Goal: Task Accomplishment & Management: Use online tool/utility

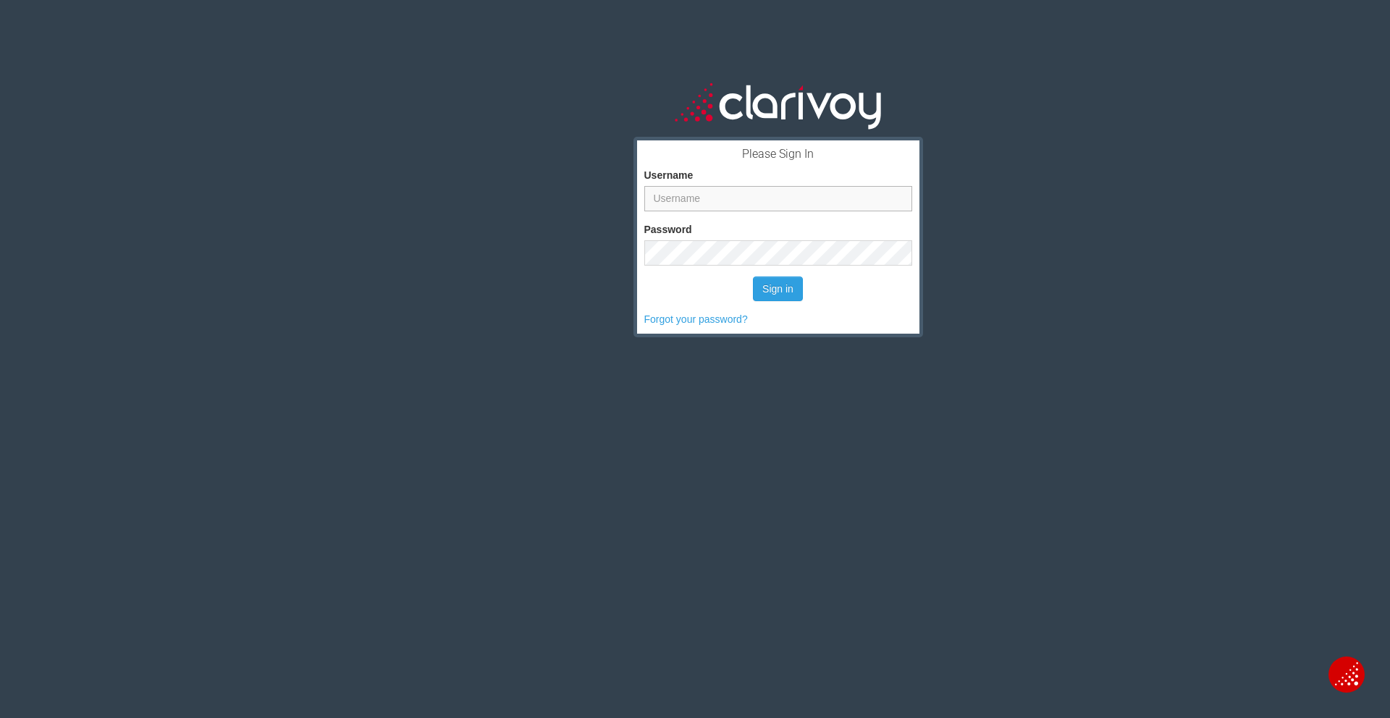
click at [685, 198] on input "Username" at bounding box center [778, 198] width 268 height 25
paste input "sholland"
type input "sholland"
click at [772, 297] on button "Sign in" at bounding box center [778, 289] width 50 height 25
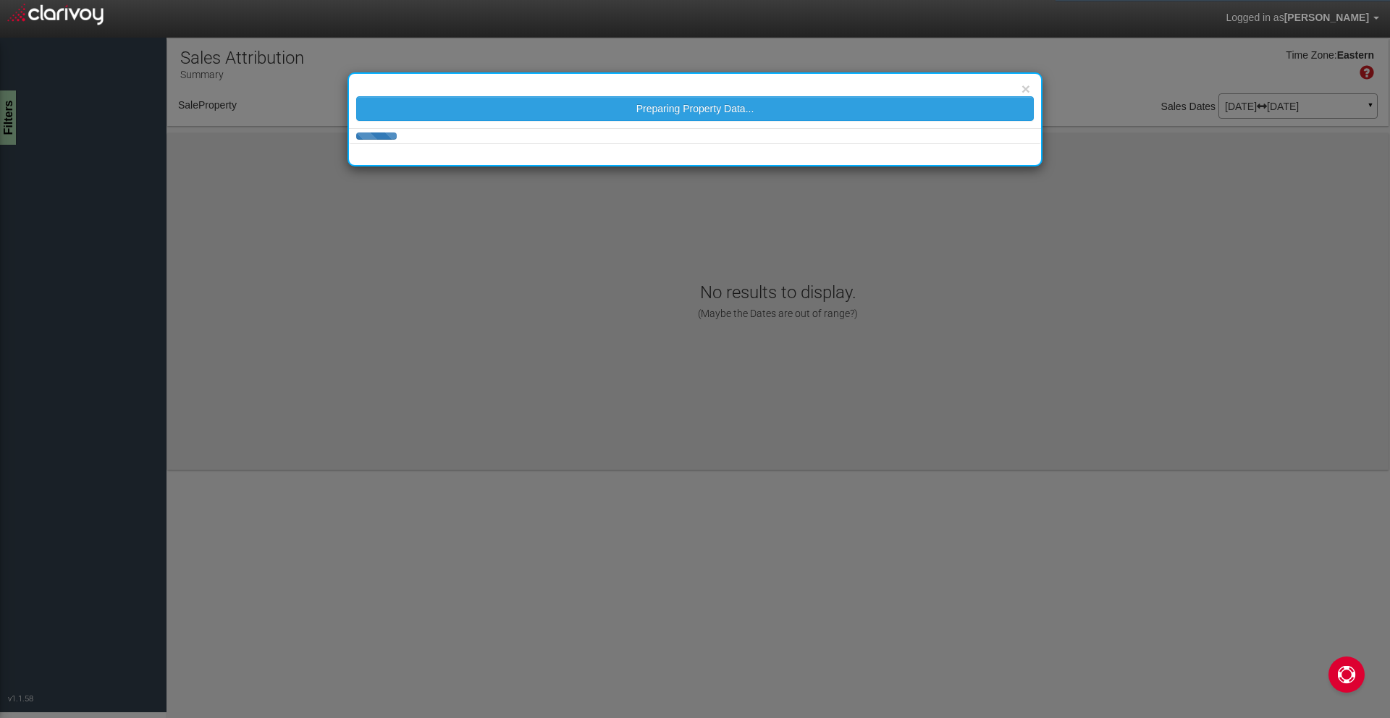
select select "object:37"
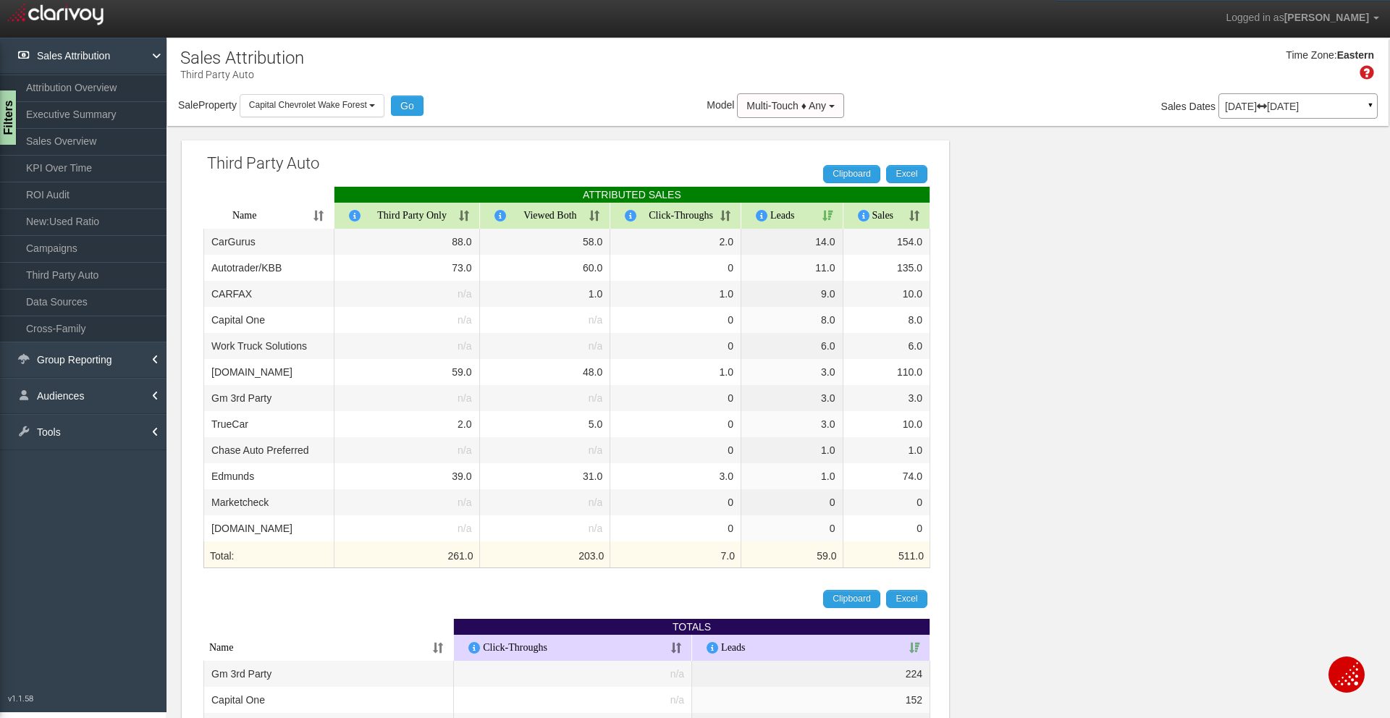
click at [887, 219] on th "Sales" at bounding box center [887, 216] width 88 height 26
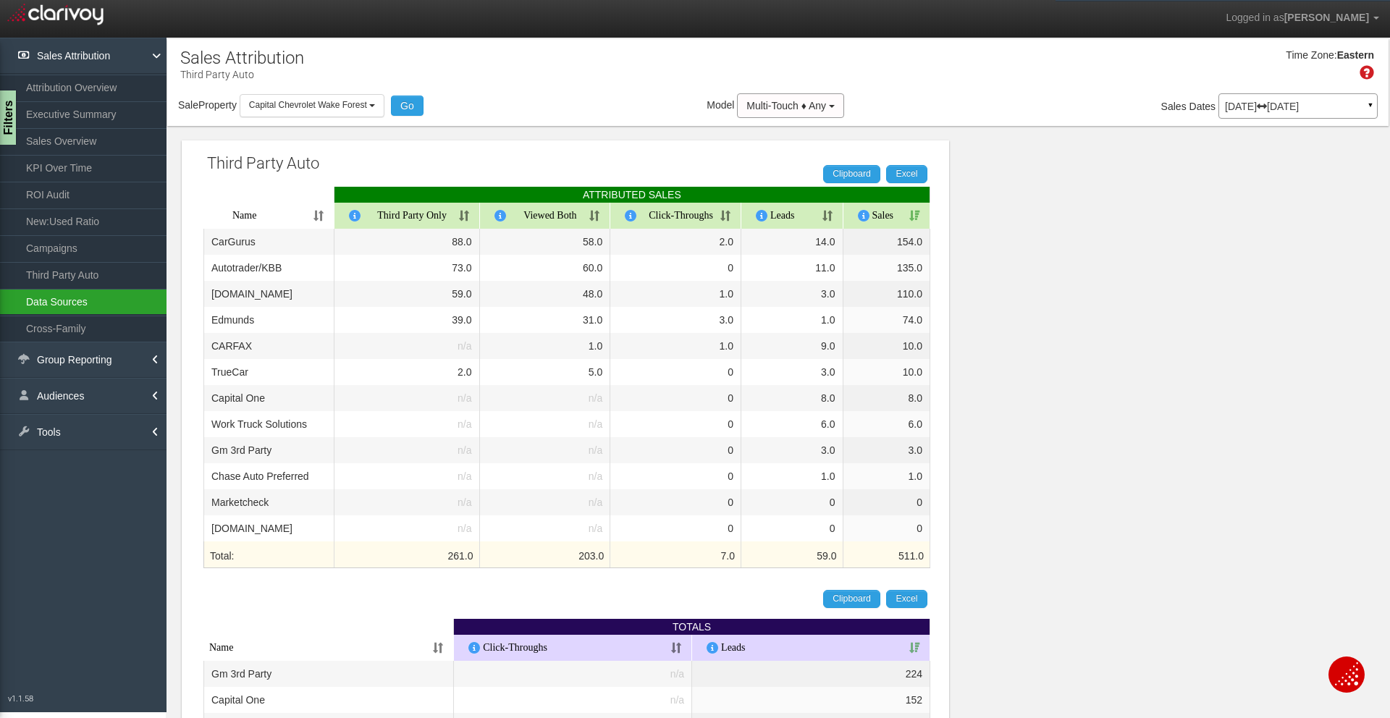
click at [73, 300] on link "Data Sources" at bounding box center [83, 302] width 166 height 26
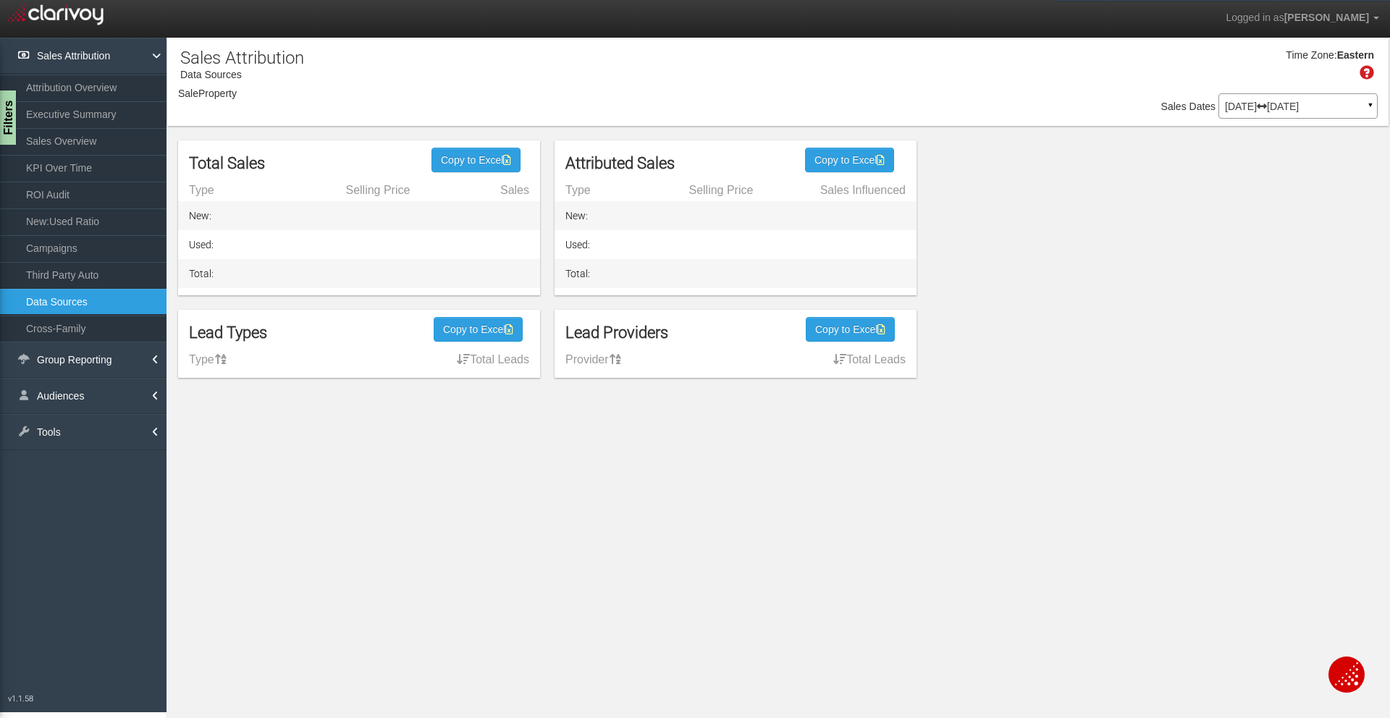
select select "object:260"
